Goal: Task Accomplishment & Management: Manage account settings

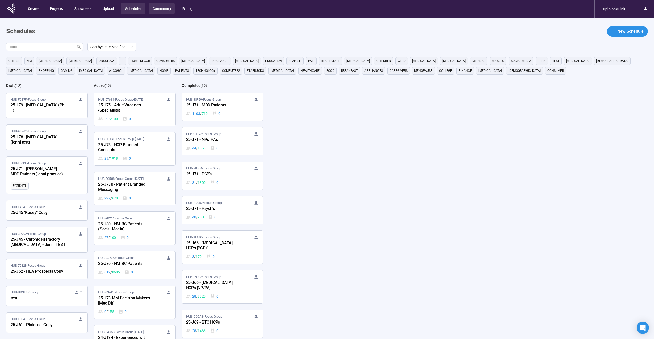
click at [165, 12] on button "Community" at bounding box center [162, 8] width 26 height 11
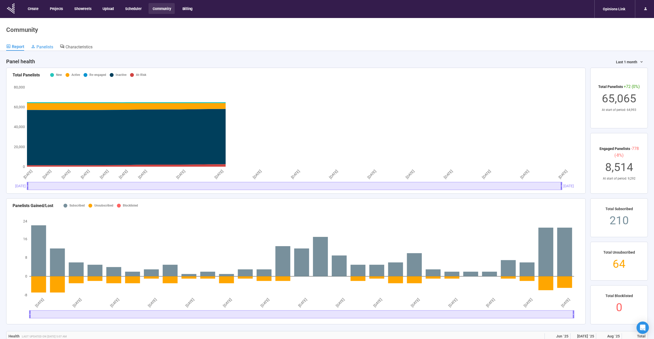
click at [49, 46] on span "Panelists" at bounding box center [45, 46] width 17 height 5
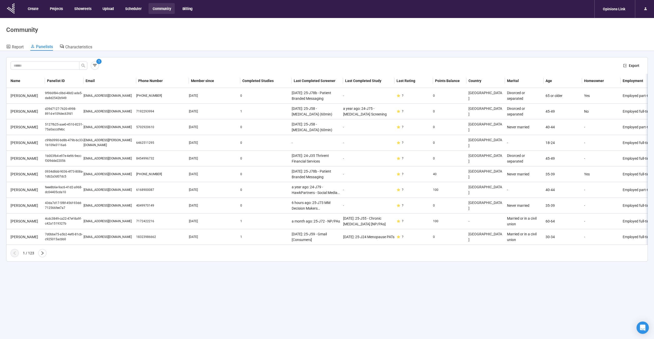
click at [105, 67] on div "1 Export" at bounding box center [327, 65] width 633 height 8
click at [95, 66] on icon "button" at bounding box center [94, 65] width 5 height 5
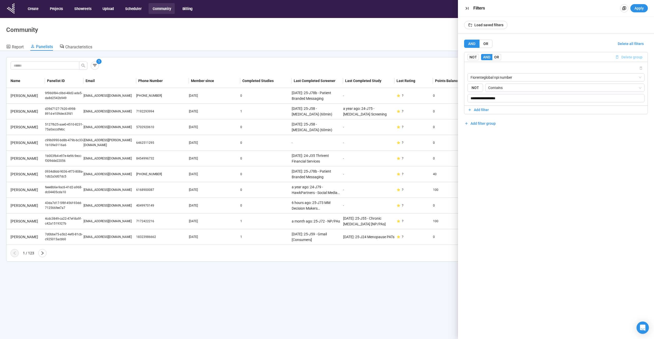
click at [630, 56] on span "Delete group" at bounding box center [632, 57] width 21 height 6
click at [474, 60] on span "Add filter group" at bounding box center [483, 61] width 25 height 6
click at [475, 72] on span "Add filter" at bounding box center [481, 73] width 15 height 6
click at [487, 76] on input "search" at bounding box center [556, 78] width 171 height 8
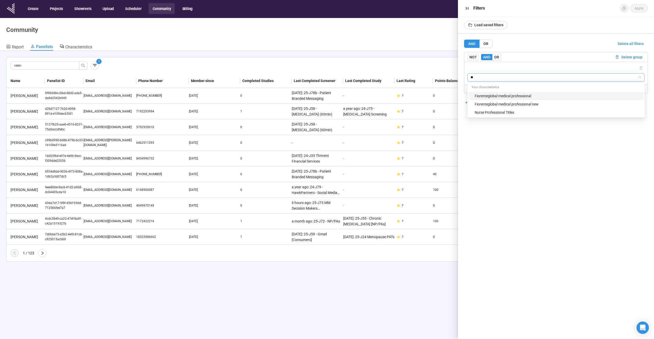
type input "*"
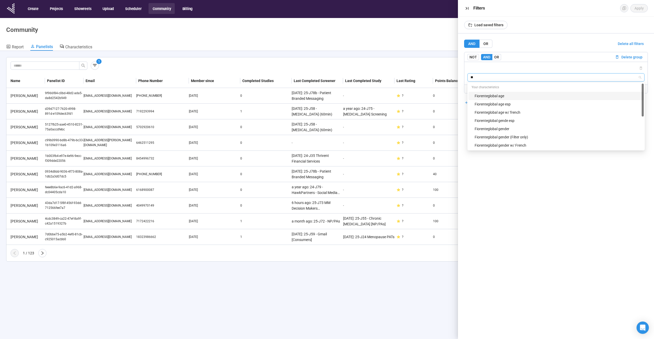
type input "***"
click at [499, 104] on div "Fiorenteglobal gender" at bounding box center [558, 104] width 166 height 6
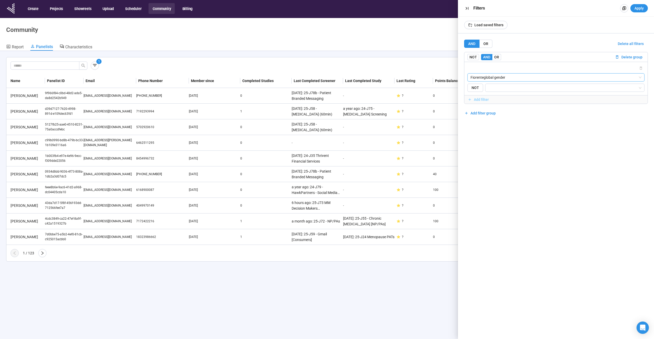
click at [485, 97] on span "Add filter" at bounding box center [481, 100] width 15 height 6
click at [496, 57] on span "OR" at bounding box center [496, 57] width 5 height 4
click at [487, 116] on input "search" at bounding box center [556, 116] width 171 height 8
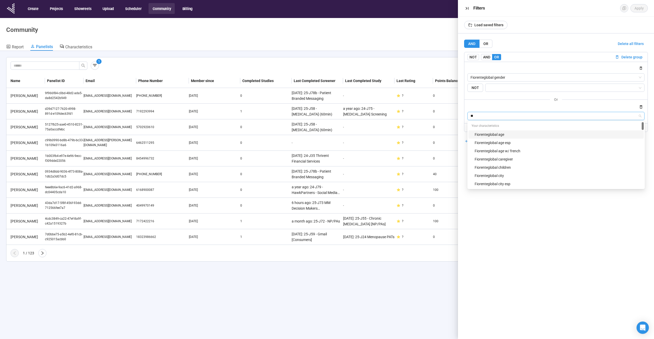
type input "***"
click at [497, 134] on div "Fiorenteglobal gende esp" at bounding box center [558, 135] width 166 height 6
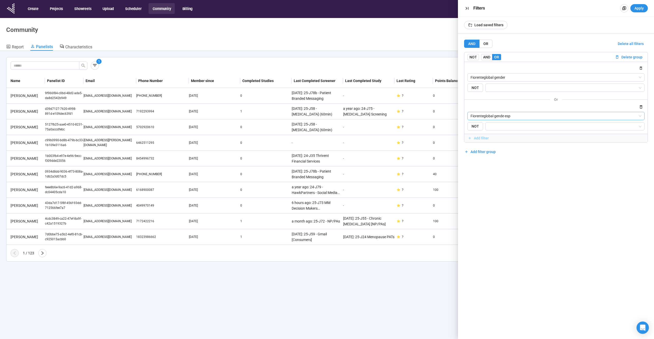
click at [482, 137] on span "Add filter" at bounding box center [481, 138] width 15 height 6
click at [492, 152] on input "search" at bounding box center [556, 155] width 171 height 8
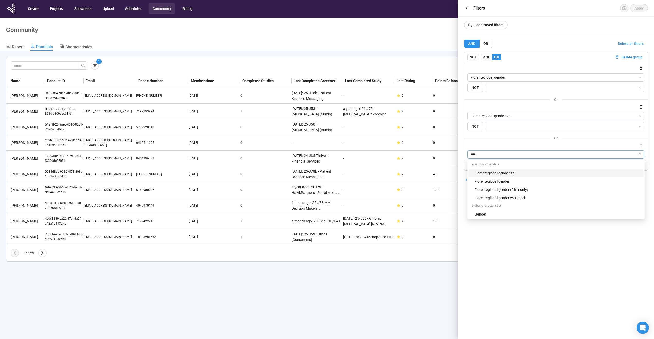
type input "*****"
click at [494, 190] on div "Fiorenteglobal gender (Filter only)" at bounding box center [558, 190] width 166 height 6
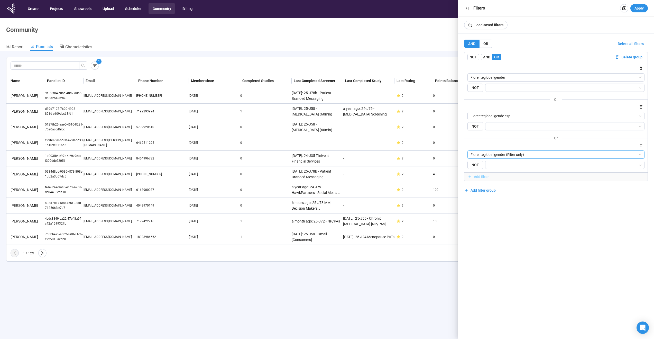
click at [513, 175] on span "Add filter" at bounding box center [556, 177] width 177 height 6
click at [511, 189] on div "or Please select" at bounding box center [556, 185] width 177 height 24
click at [510, 191] on input "search" at bounding box center [556, 193] width 171 height 8
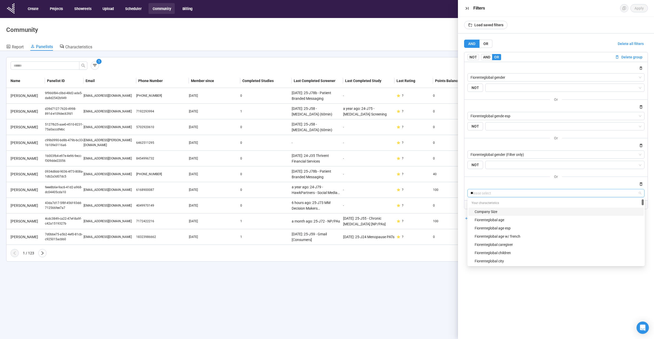
type input "***"
click at [487, 253] on div "Gender" at bounding box center [558, 253] width 166 height 6
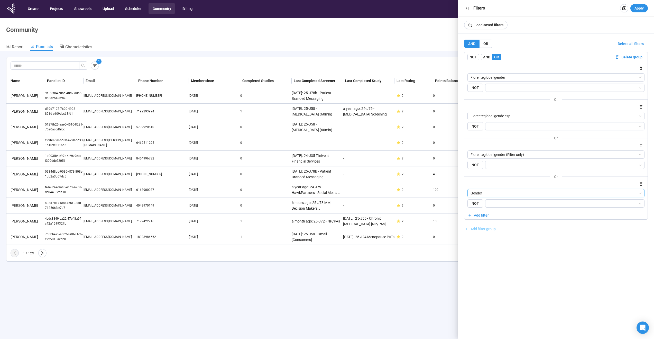
click at [493, 228] on span "Add filter group" at bounding box center [483, 229] width 25 height 6
click at [483, 250] on span "Add filter" at bounding box center [481, 252] width 15 height 6
click at [473, 255] on input "search" at bounding box center [556, 257] width 171 height 8
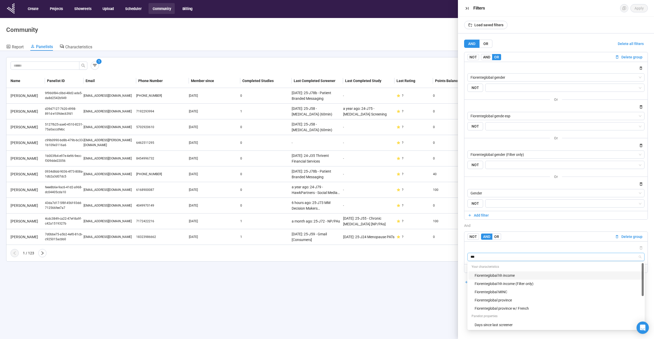
type input "****"
click at [493, 300] on div "Income" at bounding box center [558, 300] width 166 height 6
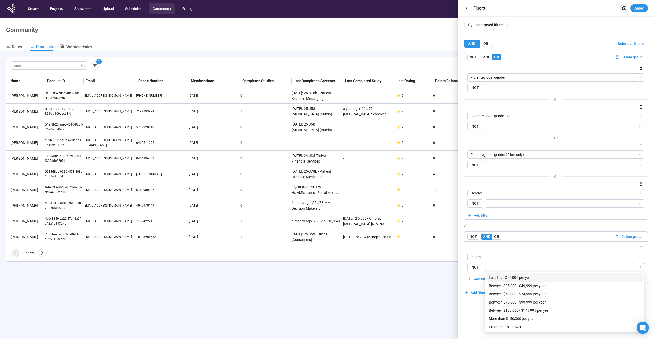
click at [503, 266] on input "search" at bounding box center [564, 267] width 150 height 6
click at [502, 311] on div "Between $100,000 - $149,999 per year" at bounding box center [565, 311] width 152 height 6
click at [512, 317] on div "More than $150,000 per year" at bounding box center [565, 319] width 152 height 6
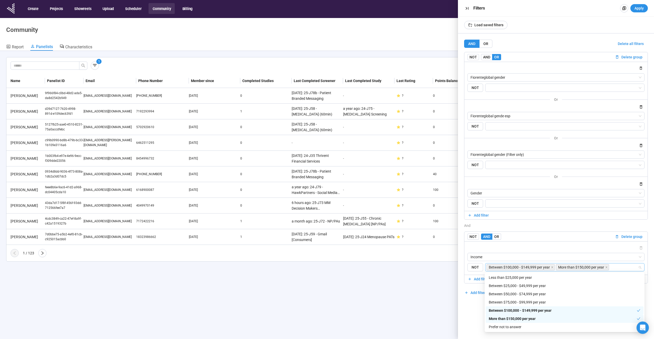
click at [472, 319] on div "AND OR Delete all filters NOT AND OR Delete group Fiorenteglobal gender {"type"…" at bounding box center [556, 185] width 196 height 305
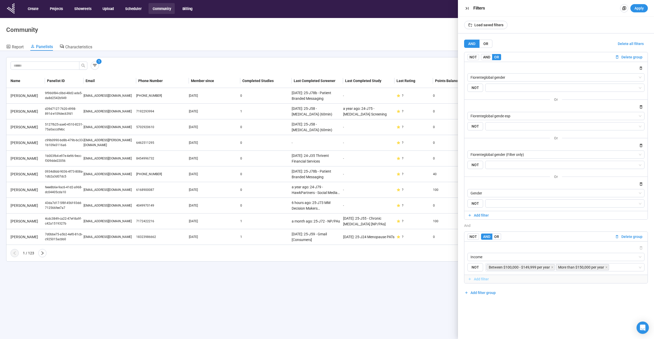
click at [479, 277] on span "Add filter" at bounding box center [481, 279] width 15 height 6
click at [500, 236] on label "OR" at bounding box center [497, 236] width 9 height 6
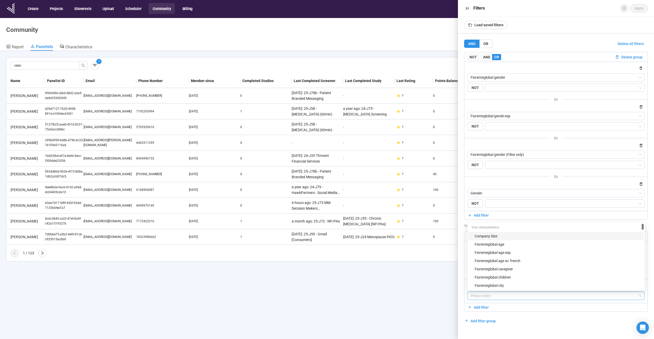
click at [492, 296] on input "search" at bounding box center [556, 296] width 171 height 8
type input "*****"
click at [517, 262] on div "Fiorenteglobal hh income" at bounding box center [558, 261] width 166 height 6
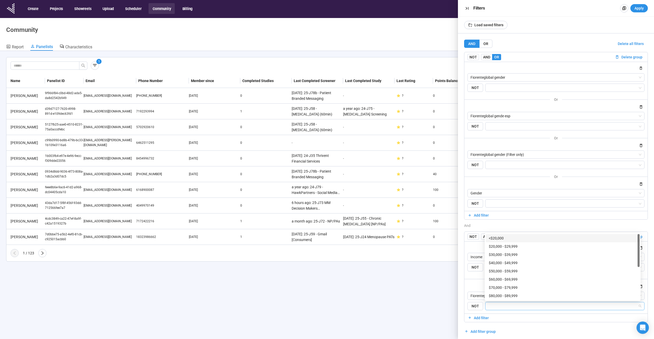
click at [514, 305] on input "search" at bounding box center [564, 306] width 150 height 6
click at [520, 263] on div "$100,000 - $124,999" at bounding box center [563, 263] width 148 height 6
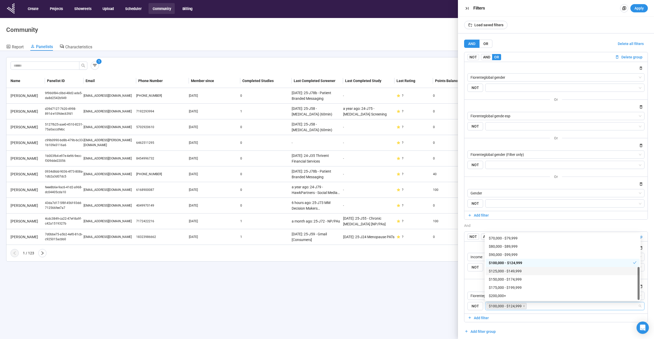
click at [519, 271] on div "$125,000 - $149,999" at bounding box center [563, 271] width 148 height 6
click at [516, 279] on div "$150,000 - $174,999" at bounding box center [563, 279] width 148 height 6
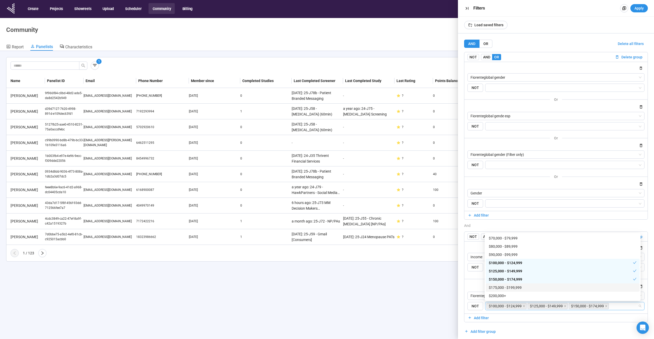
click at [514, 287] on div "$175,000 - $199,999" at bounding box center [563, 288] width 148 height 6
click at [508, 297] on div "$200,000+" at bounding box center [563, 296] width 148 height 6
click at [477, 282] on div "or Fiorenteglobal hh income {"type":"RESPONSE","characteristicId":"88834311-653…" at bounding box center [556, 296] width 177 height 41
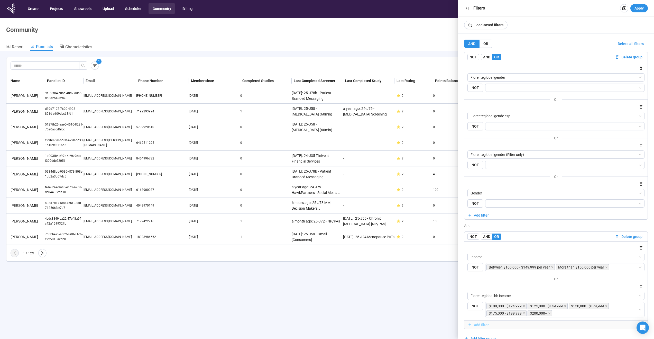
click at [476, 325] on span "Add filter" at bounding box center [481, 325] width 15 height 6
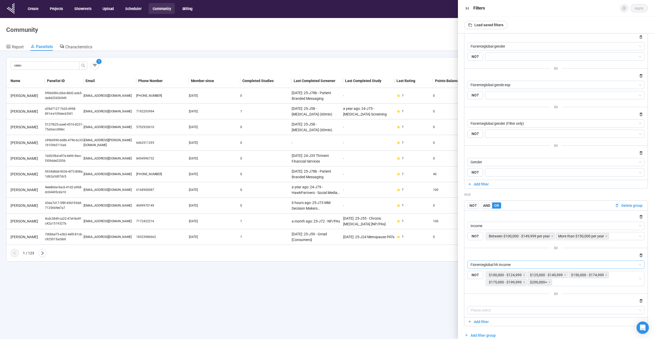
scroll to position [37, 0]
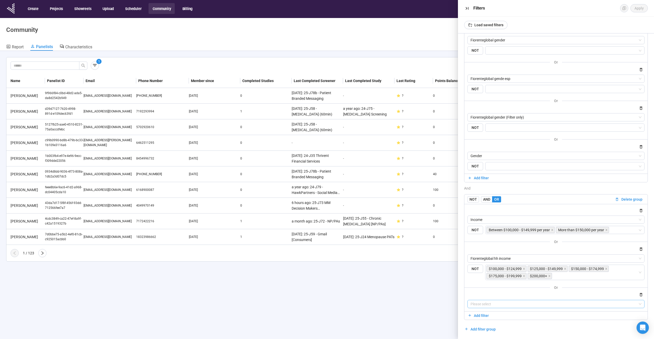
click at [501, 302] on input "search" at bounding box center [556, 304] width 171 height 8
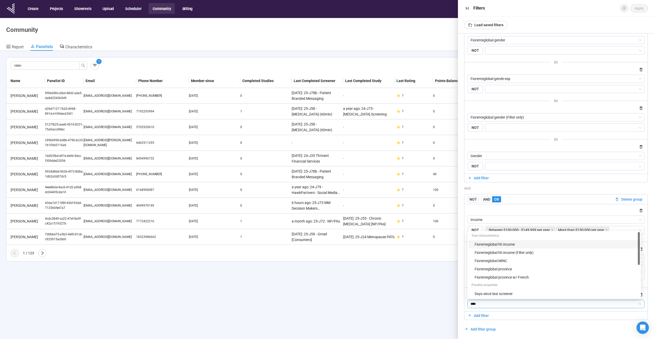
type input "*****"
click at [507, 277] on div "Fiorenteglobal hh income (Filter only)" at bounding box center [556, 277] width 162 height 6
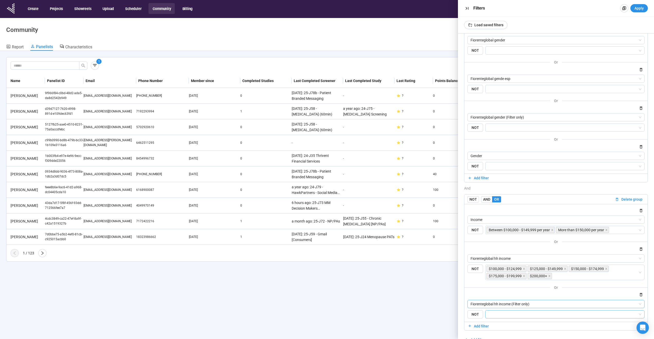
click at [524, 315] on input "search" at bounding box center [564, 314] width 150 height 6
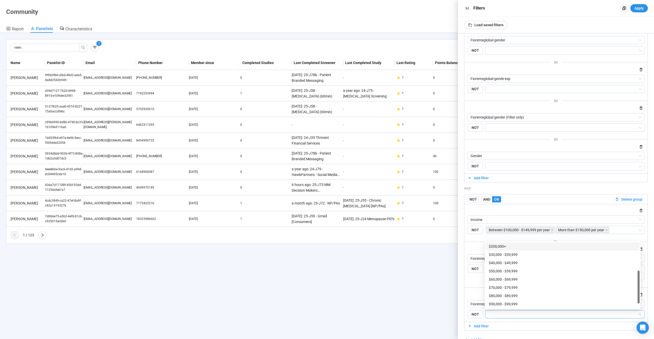
scroll to position [43, 0]
click at [506, 251] on div "$200,000+" at bounding box center [563, 253] width 148 height 6
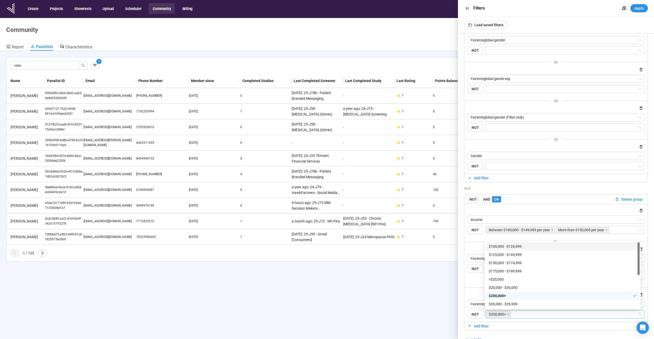
click at [517, 247] on div "$100,000 - $124,999" at bounding box center [563, 247] width 148 height 6
click at [515, 255] on div "$125,000 - $149,999" at bounding box center [563, 255] width 148 height 6
click at [511, 264] on div "$150,000 - $174,999" at bounding box center [563, 263] width 148 height 6
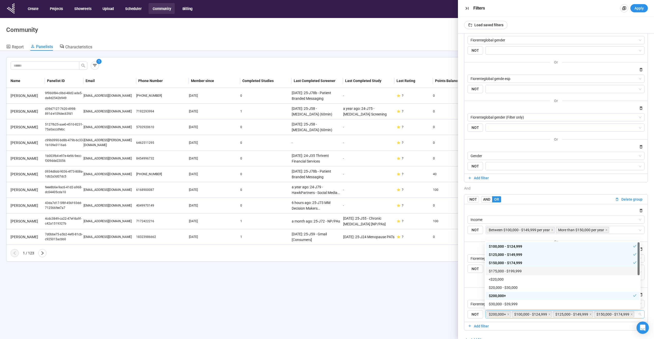
click at [508, 271] on div "$175,000 - $199,999" at bounding box center [563, 271] width 148 height 6
click at [478, 279] on label "NOT" at bounding box center [476, 272] width 16 height 15
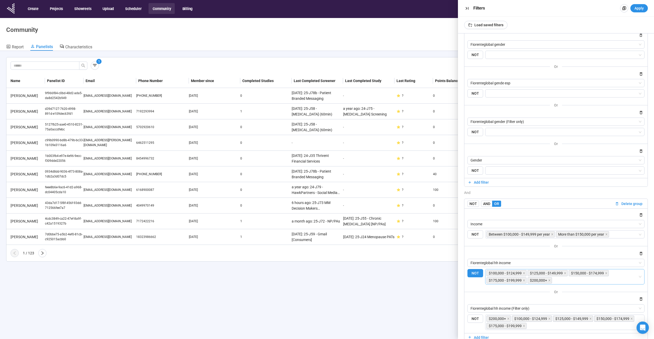
scroll to position [32, 0]
click at [473, 273] on span "NOT" at bounding box center [476, 273] width 16 height 8
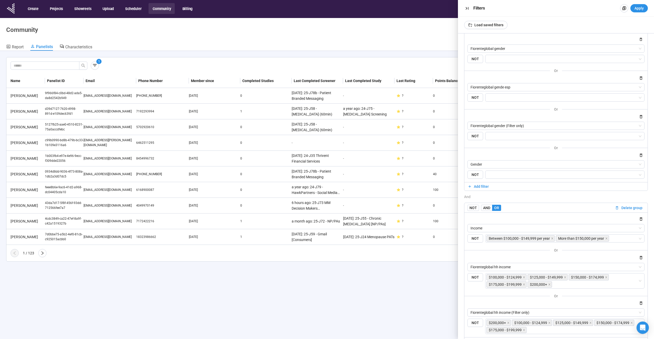
scroll to position [23, 0]
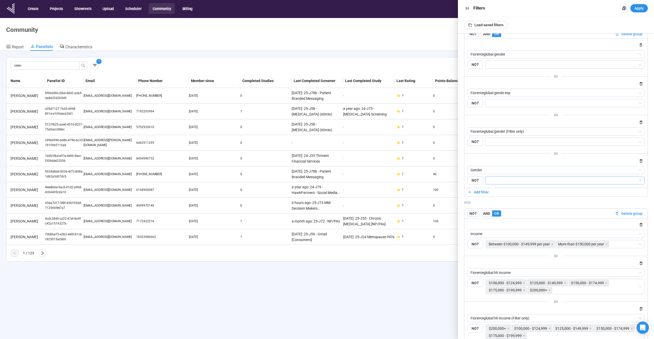
click at [520, 184] on div at bounding box center [565, 180] width 160 height 8
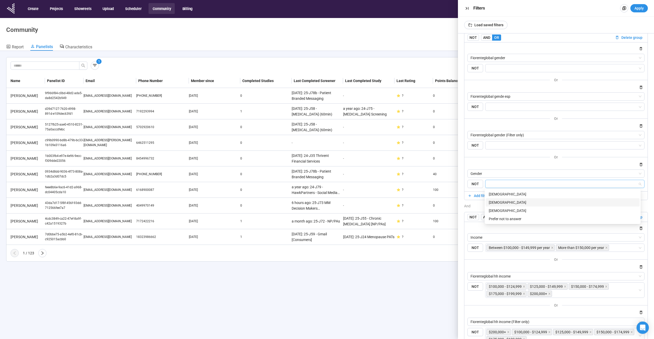
click at [503, 201] on div "[DEMOGRAPHIC_DATA]" at bounding box center [563, 203] width 148 height 6
click at [519, 107] on input "search" at bounding box center [564, 107] width 150 height 6
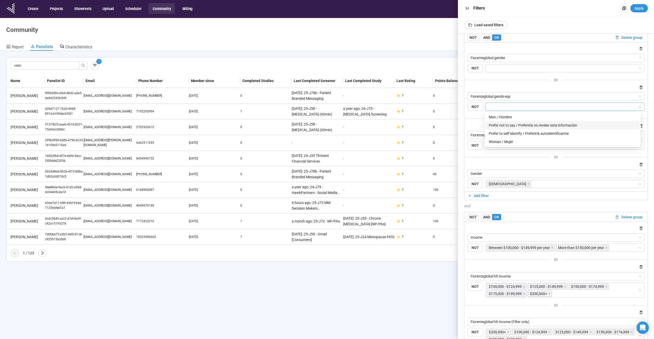
click at [506, 141] on div "Woman / Mujer" at bounding box center [563, 142] width 148 height 6
click at [517, 70] on input "search" at bounding box center [564, 68] width 150 height 6
click at [515, 62] on div "Fiorenteglobal gender" at bounding box center [556, 58] width 177 height 8
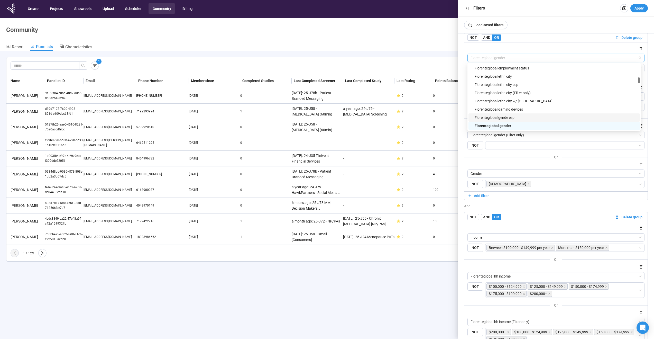
click at [517, 156] on div "or" at bounding box center [557, 157] width 184 height 6
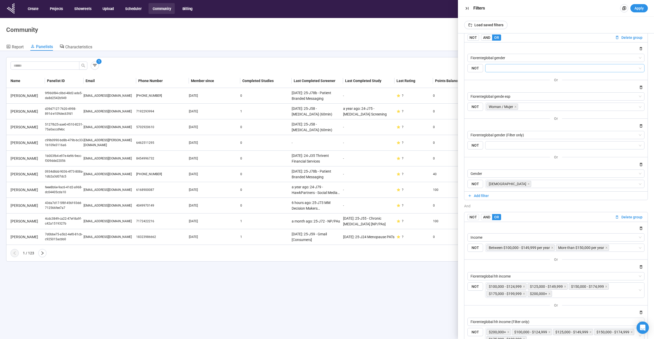
click at [516, 70] on input "search" at bounding box center [564, 68] width 150 height 6
click at [513, 68] on input "search" at bounding box center [564, 68] width 150 height 6
click at [499, 87] on div "[DEMOGRAPHIC_DATA]" at bounding box center [563, 87] width 148 height 6
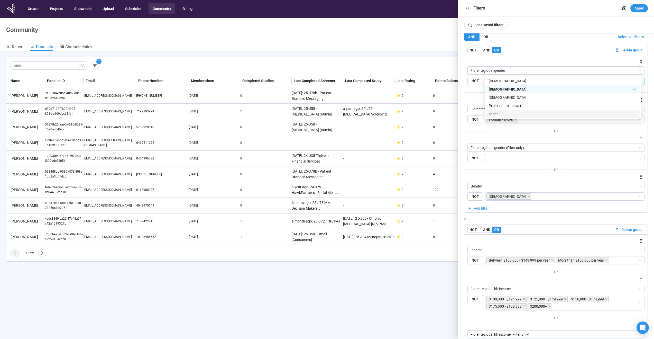
scroll to position [0, 0]
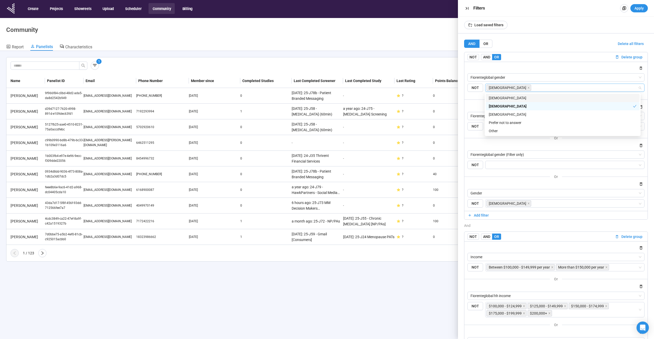
click at [539, 40] on div "AND OR Delete all filters" at bounding box center [556, 44] width 184 height 8
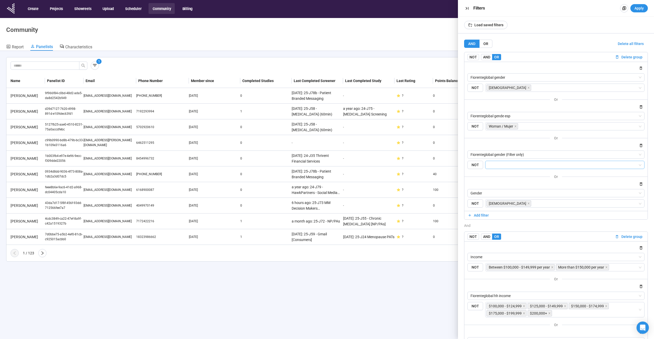
click at [515, 163] on input "search" at bounding box center [564, 165] width 150 height 6
click at [505, 177] on div "[DEMOGRAPHIC_DATA]" at bounding box center [563, 175] width 148 height 6
click at [474, 178] on div "or" at bounding box center [557, 176] width 184 height 6
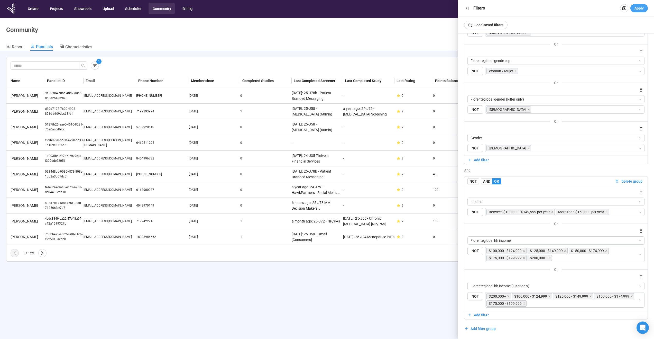
click at [638, 7] on span "Apply" at bounding box center [639, 8] width 9 height 6
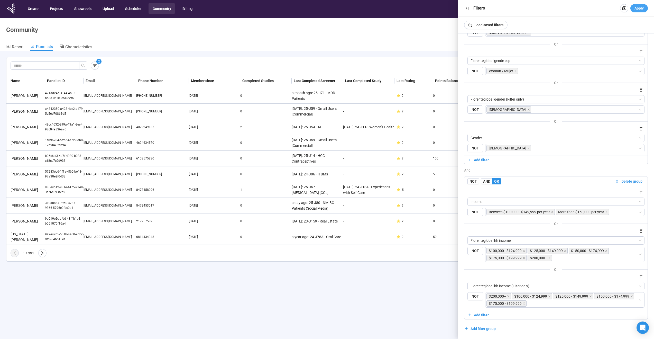
click at [638, 7] on span "Apply" at bounding box center [639, 8] width 9 height 6
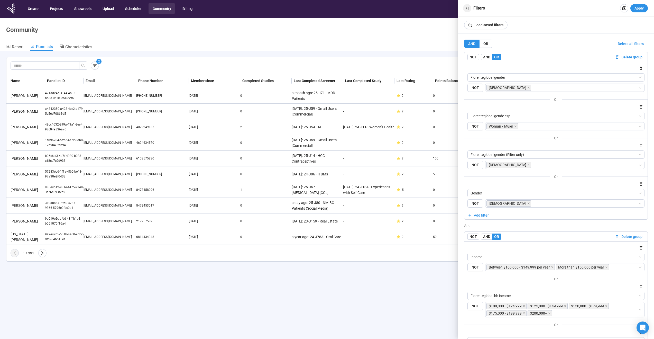
click at [466, 9] on icon "button" at bounding box center [467, 8] width 5 height 5
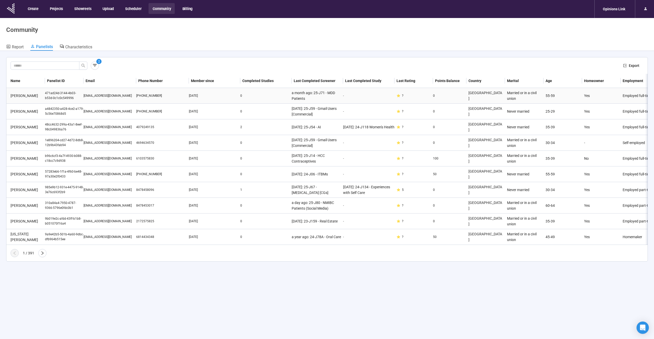
click at [370, 96] on div "-" at bounding box center [368, 95] width 51 height 5
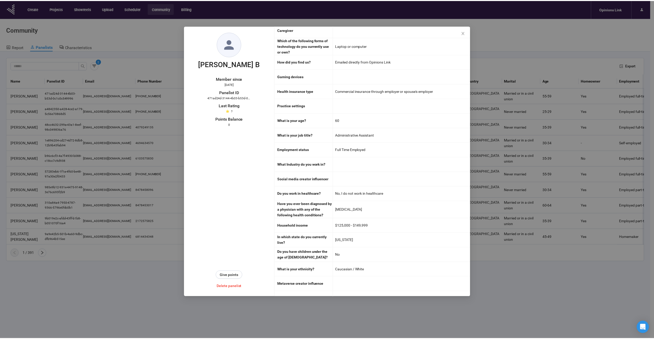
scroll to position [811, 0]
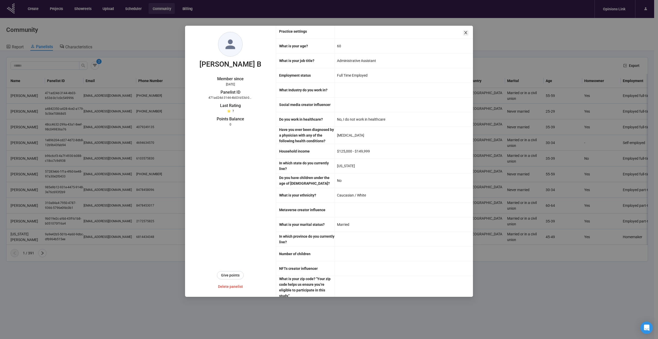
click at [467, 32] on icon "close" at bounding box center [466, 33] width 4 height 4
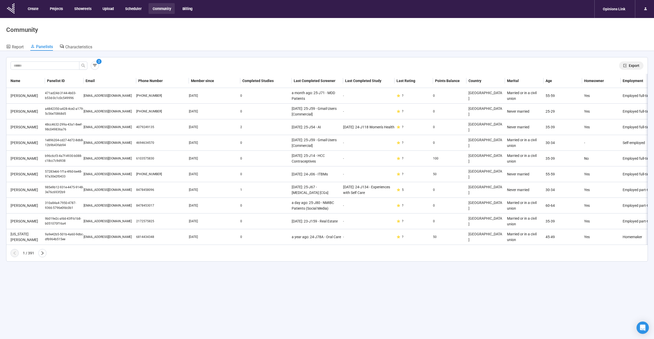
click at [632, 65] on span "Export" at bounding box center [634, 66] width 11 height 6
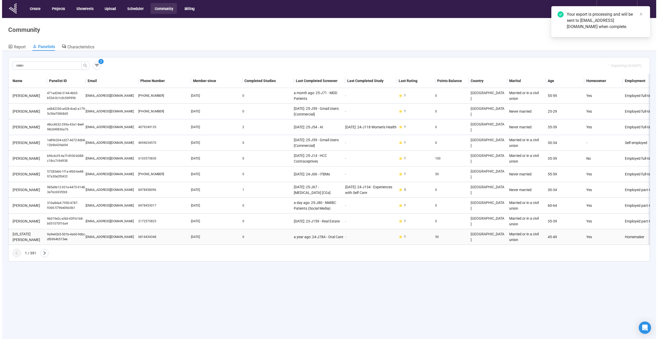
scroll to position [0, 0]
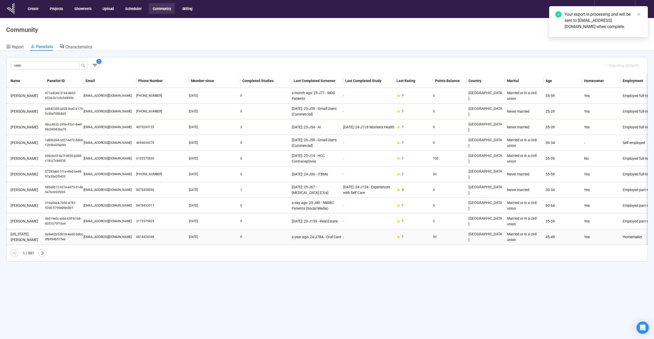
click at [33, 237] on div "Georgia Welch" at bounding box center [26, 236] width 37 height 11
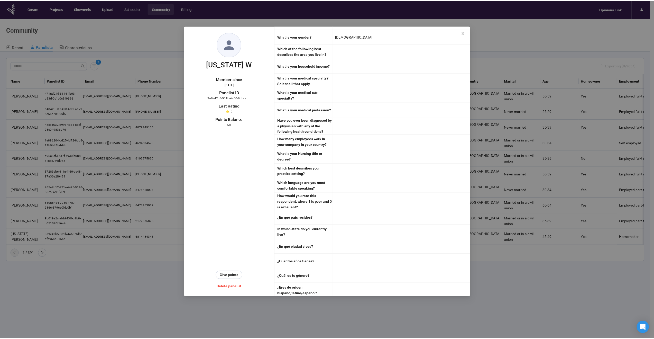
scroll to position [1379, 0]
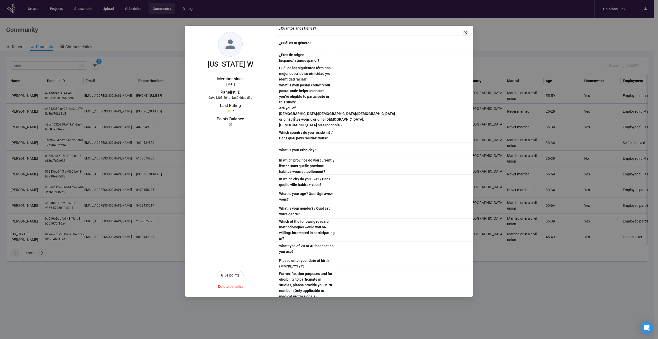
click at [465, 32] on icon "close" at bounding box center [466, 33] width 4 height 4
click at [465, 32] on div "Community" at bounding box center [327, 29] width 642 height 7
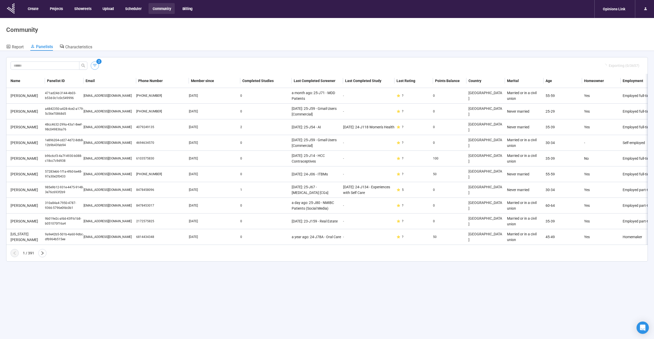
click at [96, 69] on div "2 Exporting (0/3657)" at bounding box center [327, 65] width 642 height 16
click at [96, 65] on icon "button" at bounding box center [95, 65] width 4 height 3
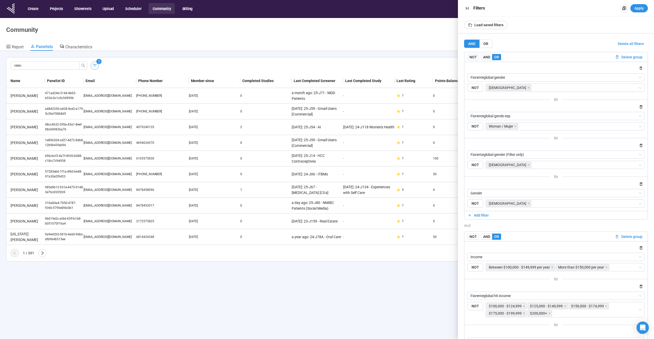
click at [96, 66] on icon "button" at bounding box center [94, 65] width 5 height 5
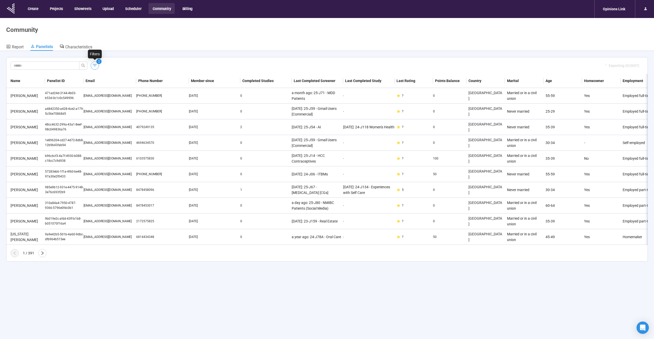
click at [96, 66] on icon "button" at bounding box center [94, 65] width 5 height 5
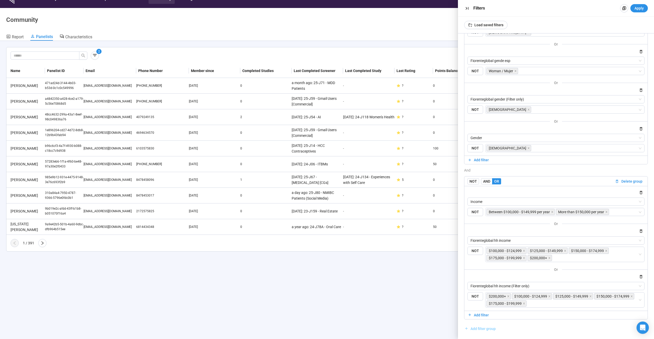
scroll to position [18, 0]
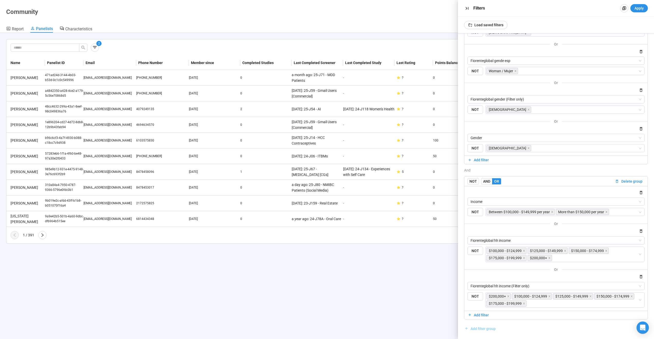
click at [490, 329] on span "Add filter group" at bounding box center [483, 329] width 25 height 6
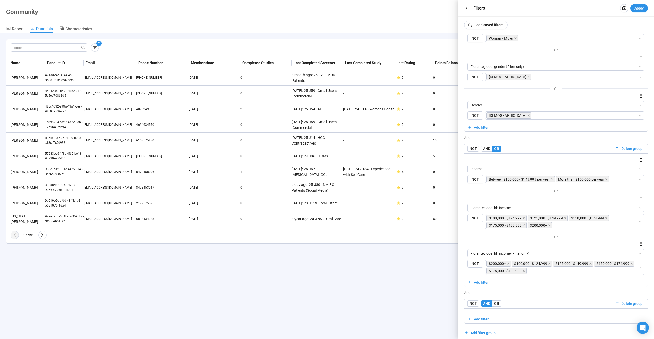
scroll to position [92, 0]
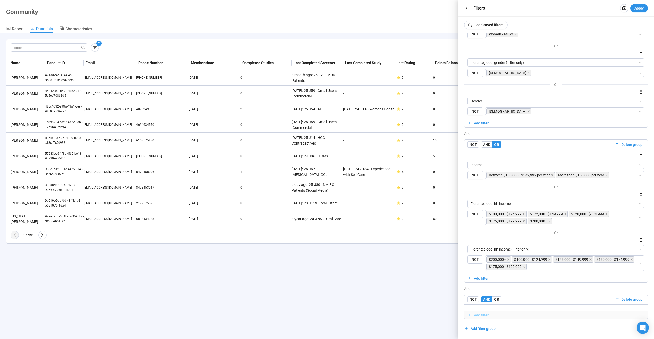
click at [483, 313] on span "Add filter" at bounding box center [481, 315] width 15 height 6
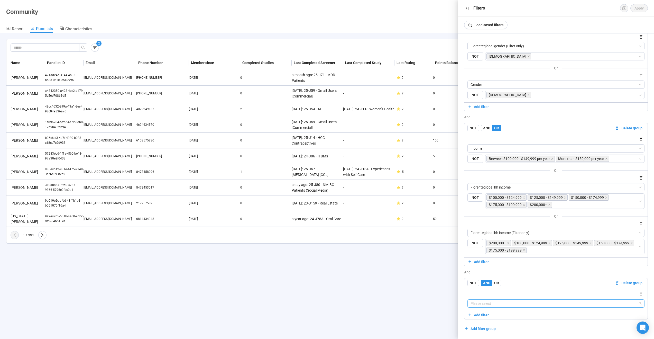
click at [484, 305] on input "search" at bounding box center [556, 304] width 171 height 8
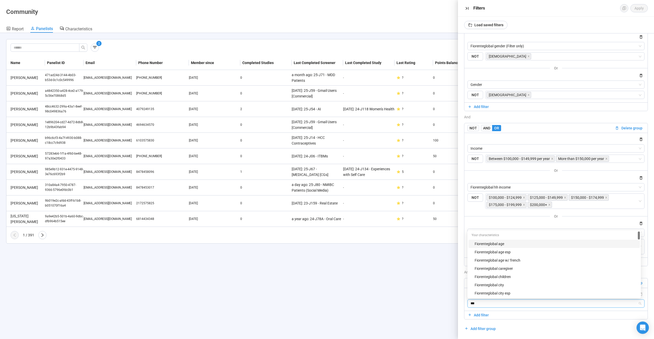
type input "****"
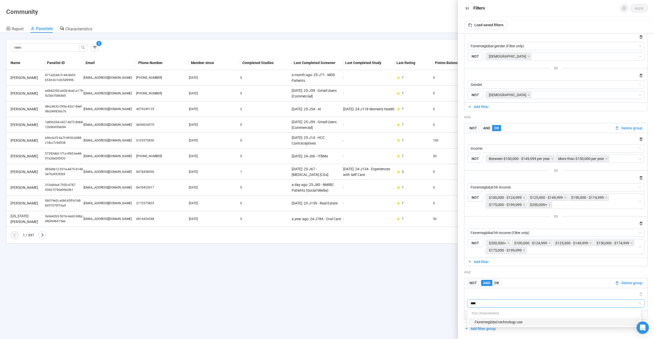
click at [489, 322] on div "Fiorenteglobal technology use" at bounding box center [556, 322] width 162 height 6
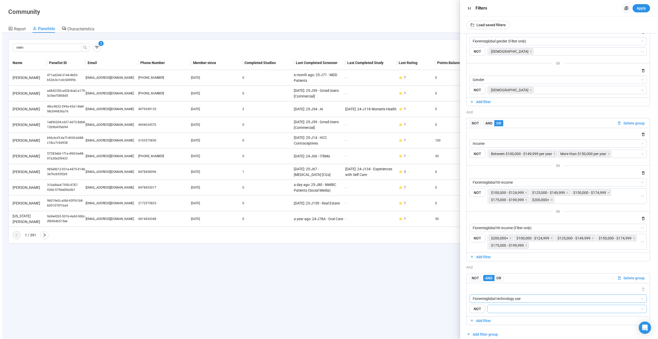
scroll to position [119, 0]
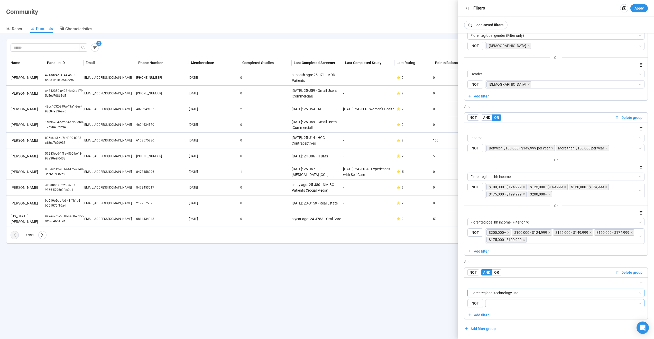
click at [498, 302] on input "search" at bounding box center [564, 303] width 150 height 6
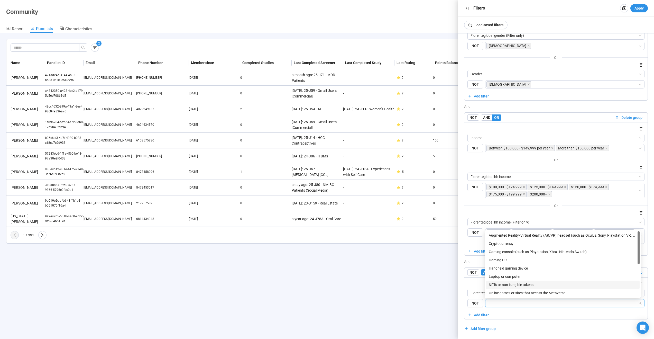
click at [505, 285] on div "NFTs or non-fungible tokens" at bounding box center [563, 285] width 148 height 6
click at [511, 244] on div "Cryptocurrency" at bounding box center [563, 244] width 148 height 6
click at [519, 323] on div "AND OR Delete all filters NOT AND OR Delete group Fiorenteglobal gender {"type"…" at bounding box center [556, 127] width 184 height 412
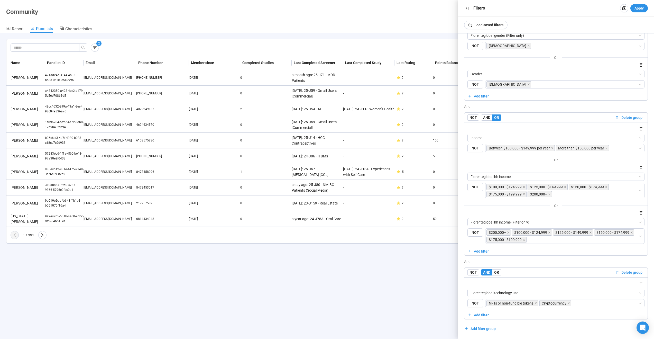
click at [644, 8] on span "Apply" at bounding box center [639, 8] width 9 height 6
click at [208, 275] on div "3 Exporting (0/3657) Name Panelist ID Email Phone Number Member since Completed…" at bounding box center [327, 186] width 654 height 306
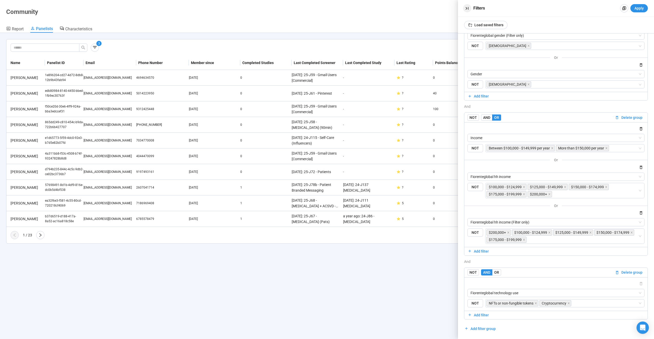
click at [467, 7] on icon "button" at bounding box center [467, 8] width 5 height 5
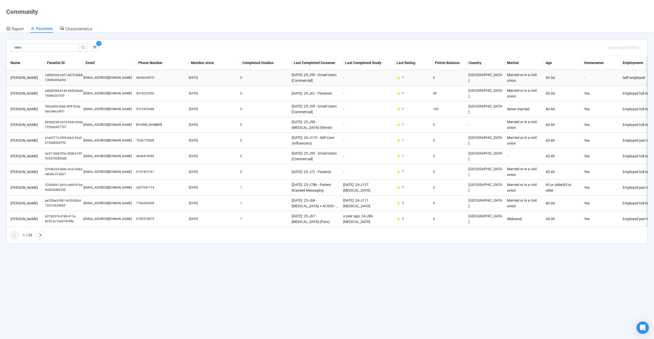
click at [257, 77] on div "0" at bounding box center [265, 77] width 51 height 5
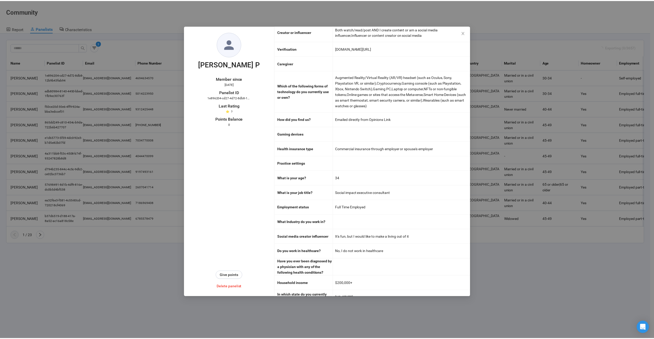
scroll to position [624, 0]
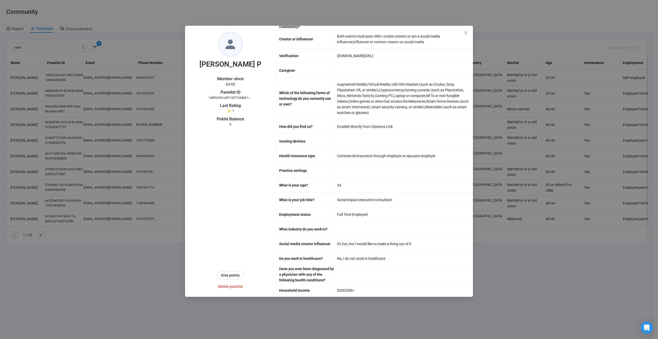
click at [557, 305] on div "Maria-Luiza P Member since Aug 18, 2023 Panelist ID 1e896204-cd27-4d72-8db8-12b…" at bounding box center [329, 169] width 658 height 339
click at [555, 305] on div "Maria-Luiza P Member since Aug 18, 2023 Panelist ID 1e896204-cd27-4d72-8db8-12b…" at bounding box center [329, 169] width 658 height 339
click at [469, 31] on span "Close" at bounding box center [466, 33] width 6 height 6
click at [467, 33] on header "Community Report Panelists Characteristics" at bounding box center [327, 16] width 654 height 33
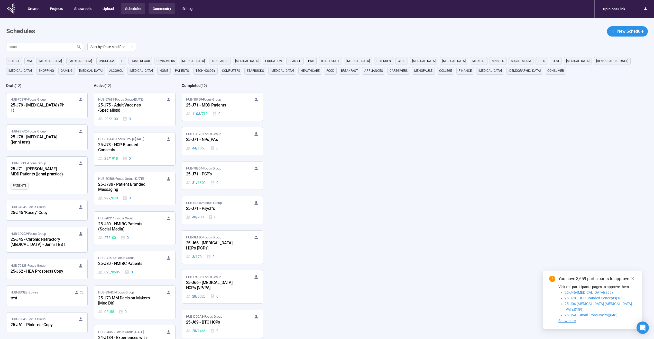
click at [162, 11] on button "Community" at bounding box center [162, 8] width 26 height 11
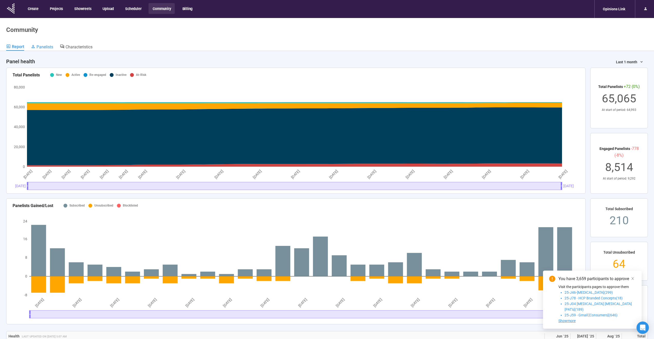
click at [49, 49] on span "Panelists" at bounding box center [45, 46] width 17 height 5
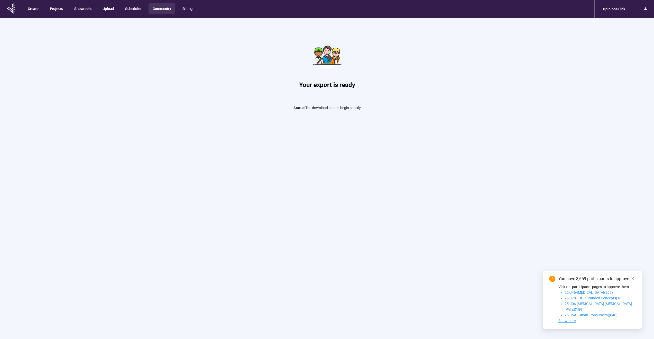
click at [168, 10] on button "Community" at bounding box center [162, 8] width 26 height 11
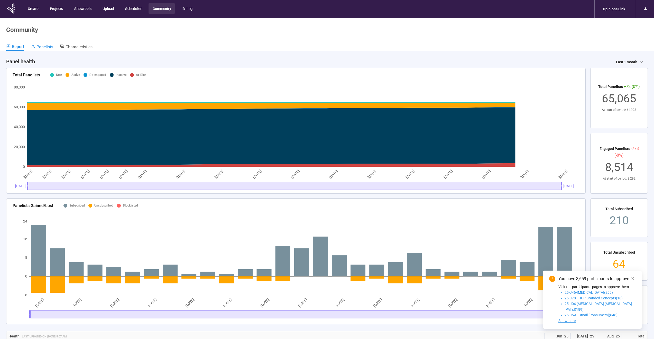
click at [44, 44] on span "Panelists" at bounding box center [45, 46] width 17 height 5
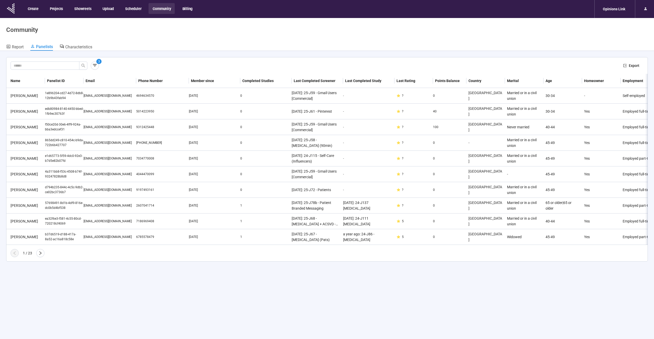
click at [601, 64] on div "3 Export" at bounding box center [327, 65] width 633 height 8
click at [627, 66] on icon "export" at bounding box center [626, 66] width 4 height 4
click at [639, 13] on icon "close" at bounding box center [639, 14] width 4 height 4
click at [96, 65] on icon "button" at bounding box center [94, 65] width 5 height 5
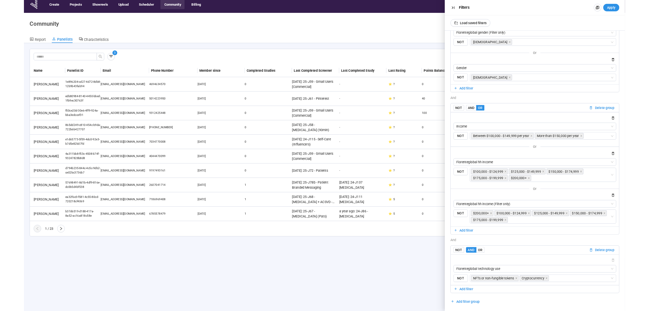
scroll to position [18, 0]
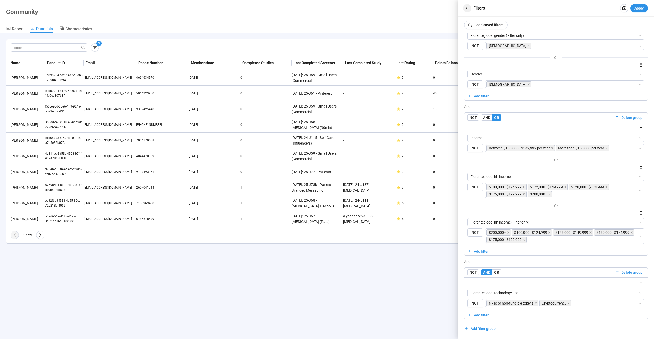
click at [467, 7] on icon "button" at bounding box center [467, 8] width 5 height 5
